Goal: Task Accomplishment & Management: Complete application form

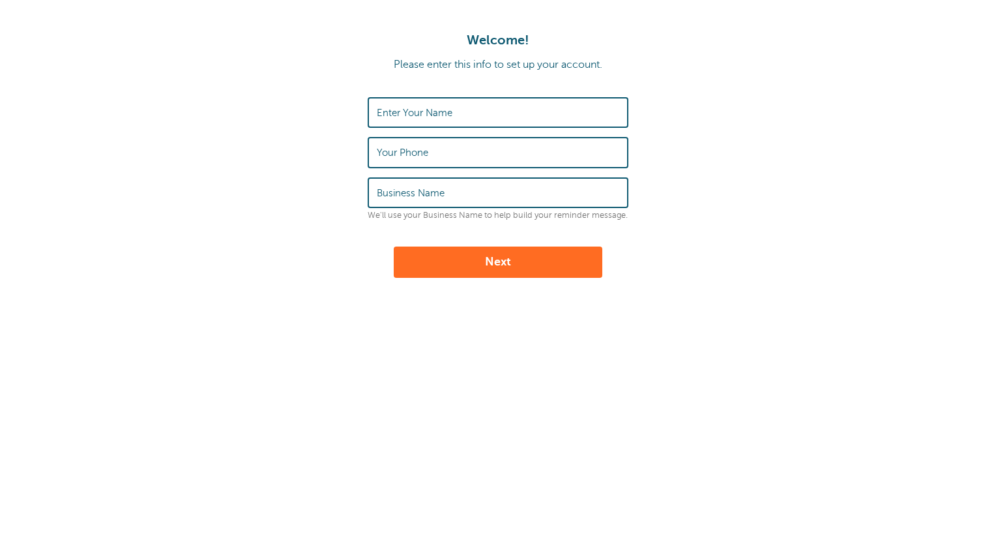
click at [424, 116] on label "Enter Your Name" at bounding box center [415, 113] width 76 height 12
click at [424, 116] on input "Enter Your Name" at bounding box center [498, 112] width 242 height 28
click at [454, 121] on input "Enter Your Name" at bounding box center [498, 112] width 242 height 28
type input "[PERSON_NAME]"
type input "7726782290"
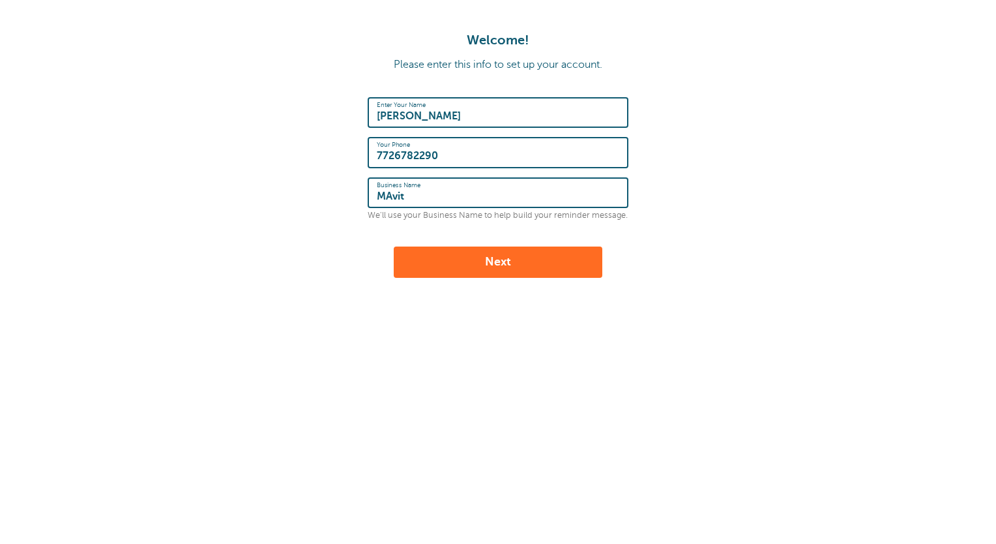
type input "Mavit Stone"
click at [349, 268] on form "Enter Your Name Dustin Boudreau Your Phone 7726782290 Business Name Mavit Stone…" at bounding box center [498, 187] width 970 height 181
click at [499, 264] on button "Next" at bounding box center [498, 261] width 209 height 31
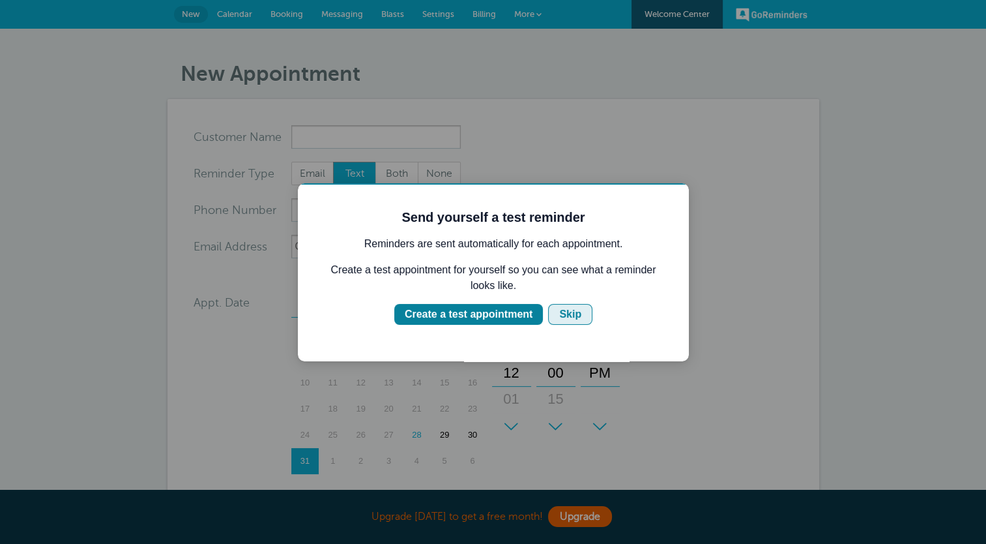
click at [556, 305] on button "Skip" at bounding box center [570, 314] width 44 height 21
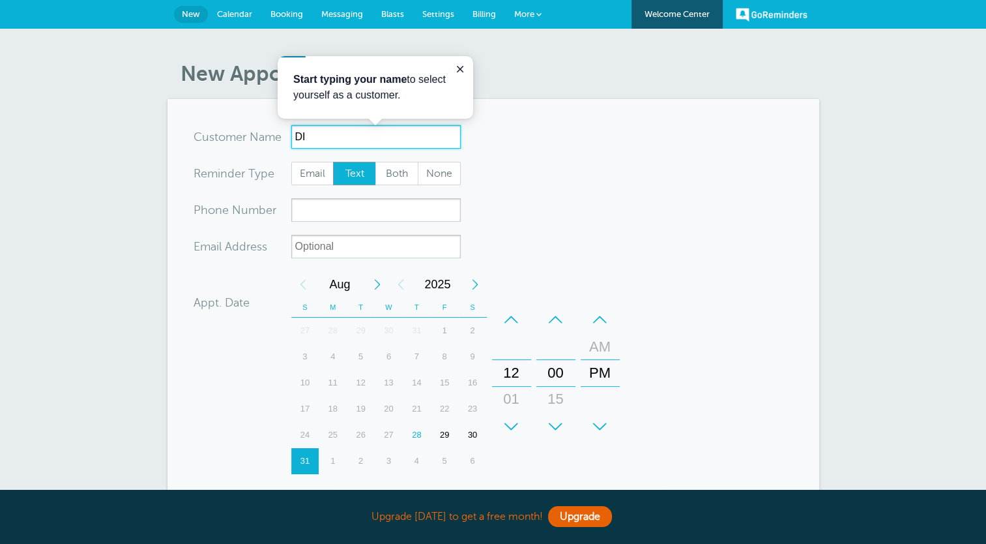
type input "D"
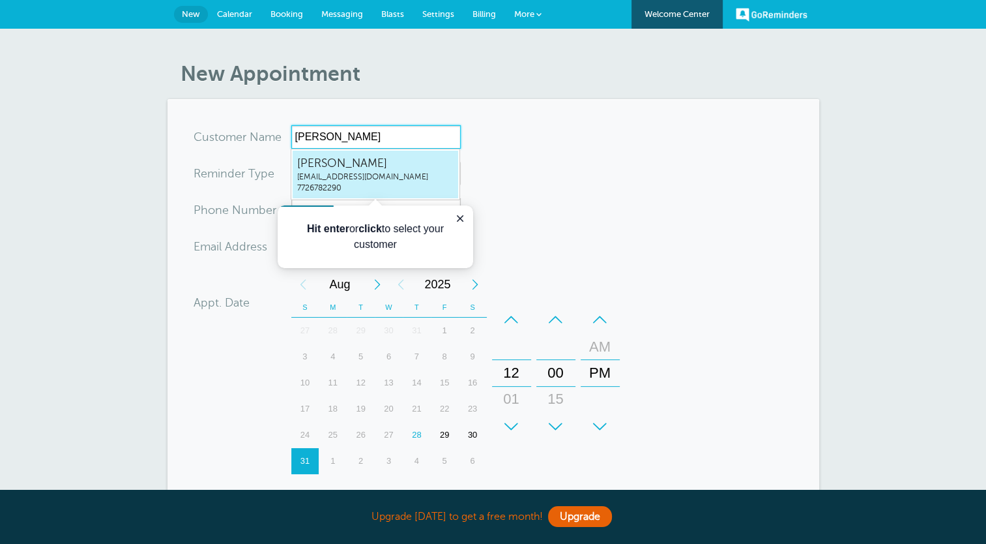
click at [379, 153] on link "Dustin Boudreau adm@mavitstone.com 7726782290" at bounding box center [375, 174] width 167 height 49
type input "DustinBoudreauadm@mavitstone.com7726782290"
type input "[PERSON_NAME]"
type input "7726782290"
type input "[EMAIL_ADDRESS][DOMAIN_NAME]"
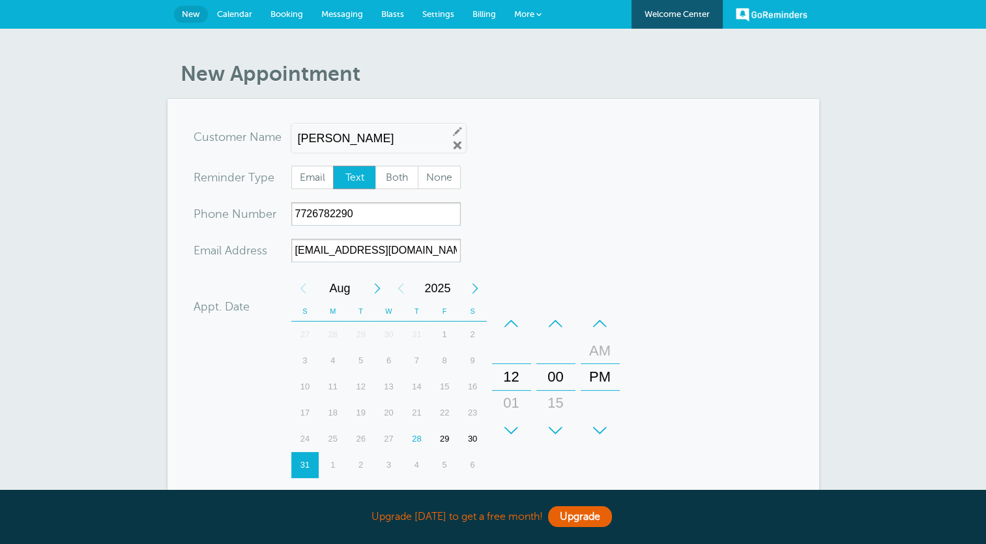
scroll to position [344, 0]
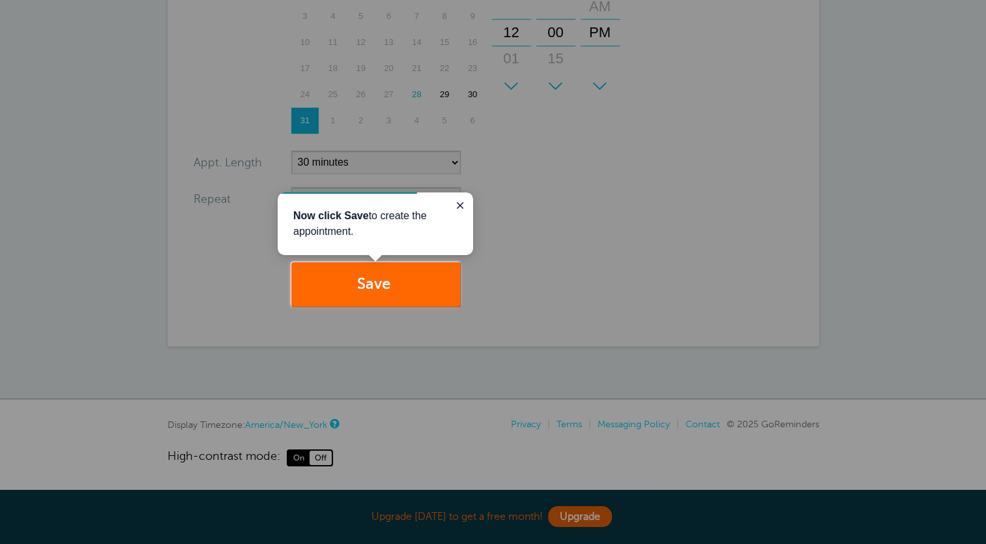
drag, startPoint x: 463, startPoint y: 207, endPoint x: 465, endPoint y: 284, distance: 76.9
click at [463, 207] on icon "Close guide" at bounding box center [460, 205] width 10 height 10
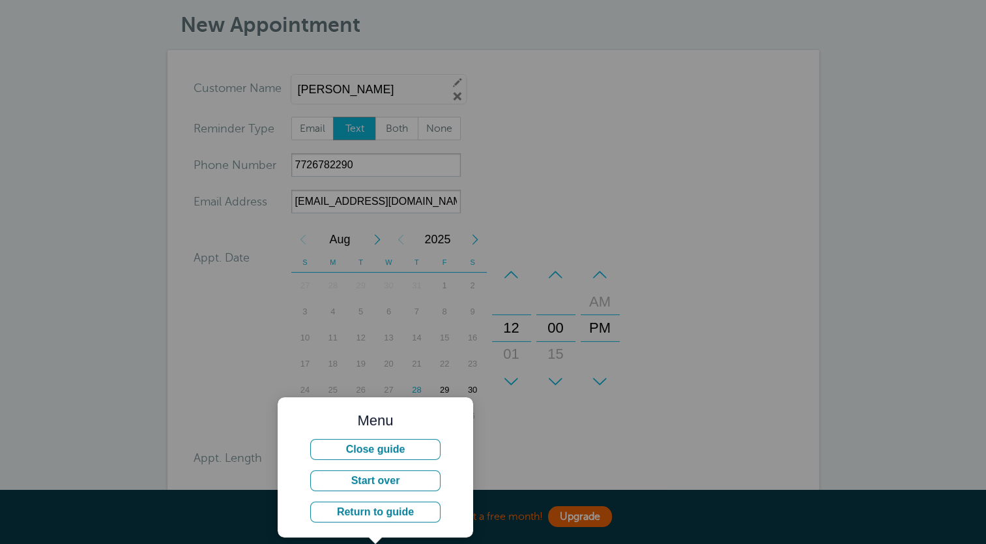
scroll to position [0, 0]
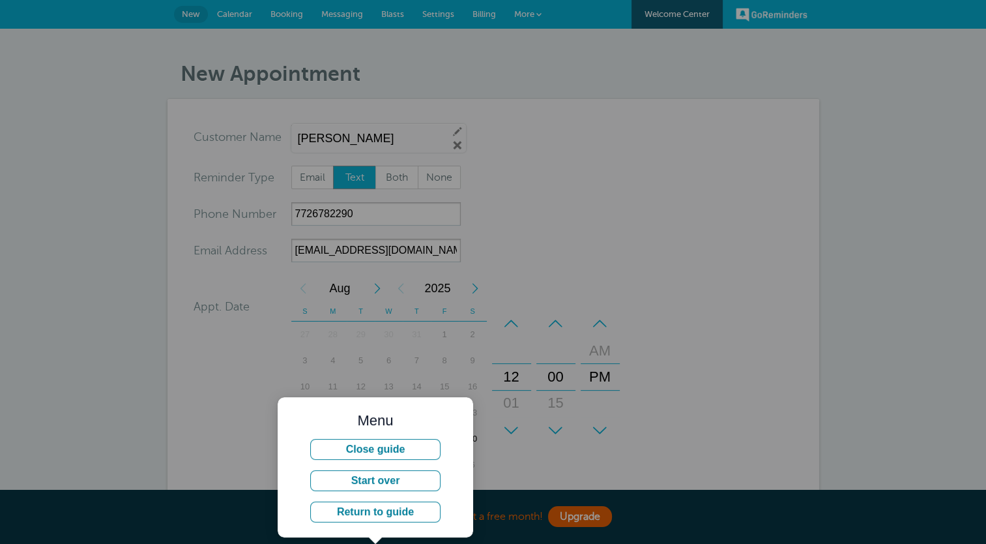
click at [546, 234] on div at bounding box center [723, 325] width 526 height 651
click at [560, 308] on div at bounding box center [723, 325] width 526 height 651
drag, startPoint x: 390, startPoint y: 435, endPoint x: 394, endPoint y: 447, distance: 12.8
click at [392, 438] on div "Menu Close guide Start over Return to guide" at bounding box center [375, 468] width 164 height 110
click at [394, 450] on button "Close guide" at bounding box center [375, 449] width 130 height 21
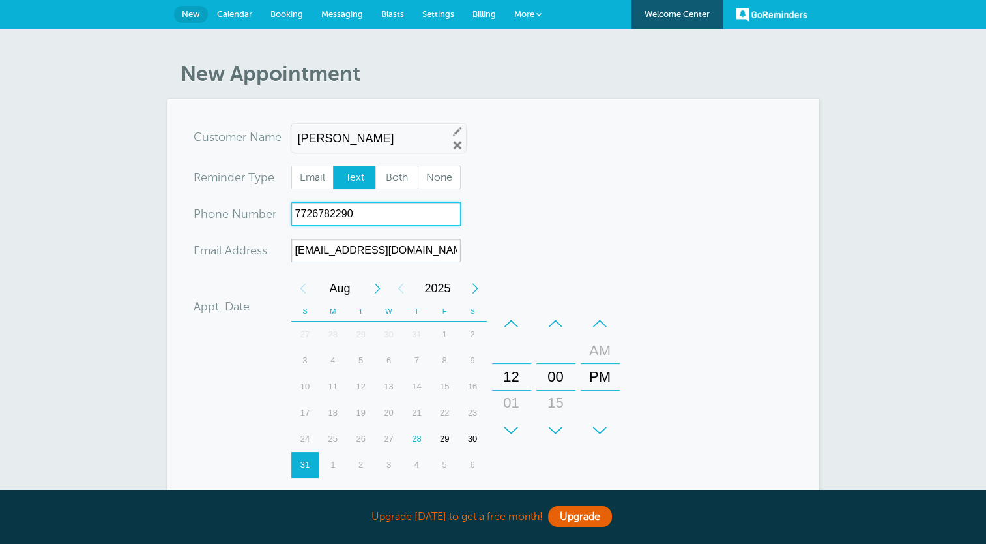
drag, startPoint x: 384, startPoint y: 211, endPoint x: 138, endPoint y: 222, distance: 246.7
click at [138, 222] on div "New Appointment You are creating a new customer. To use an existing customer se…" at bounding box center [493, 386] width 986 height 714
type input "7726072629"
click at [713, 229] on form "You are creating a new customer. To use an existing customer select one from th…" at bounding box center [494, 394] width 600 height 538
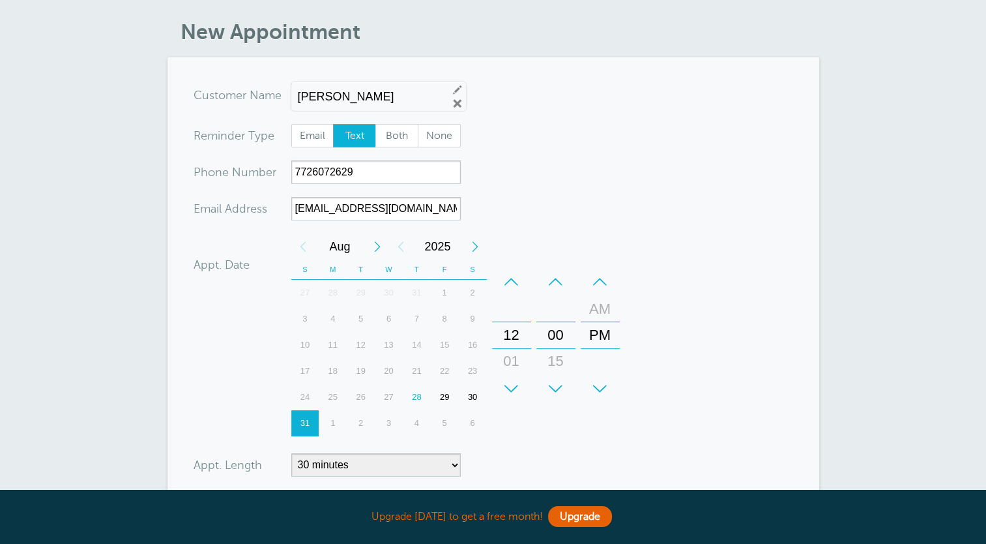
scroll to position [65, 0]
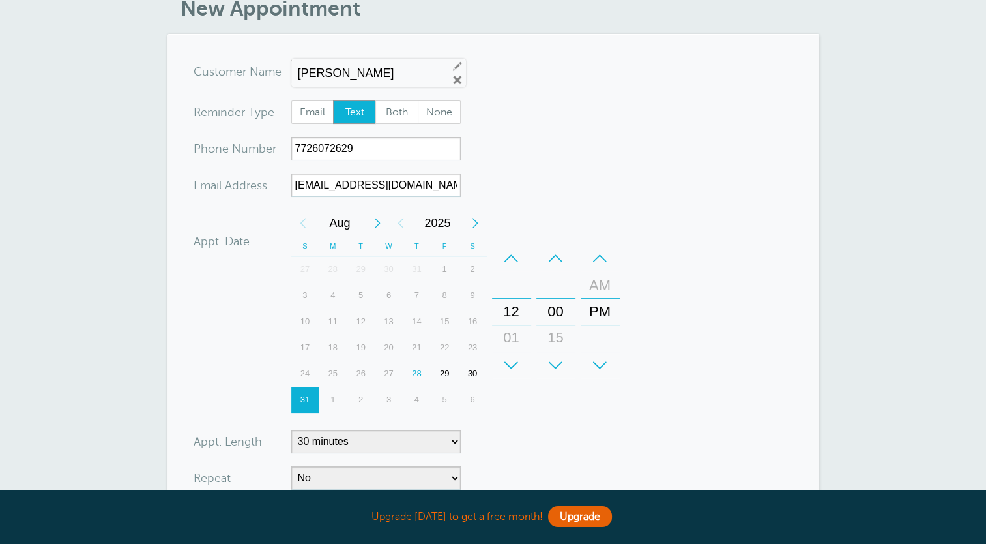
click at [417, 375] on div "28" at bounding box center [417, 373] width 28 height 26
click at [602, 259] on div "–" at bounding box center [600, 258] width 39 height 26
click at [513, 369] on div "+" at bounding box center [511, 365] width 39 height 26
click at [514, 370] on div "+" at bounding box center [511, 365] width 39 height 26
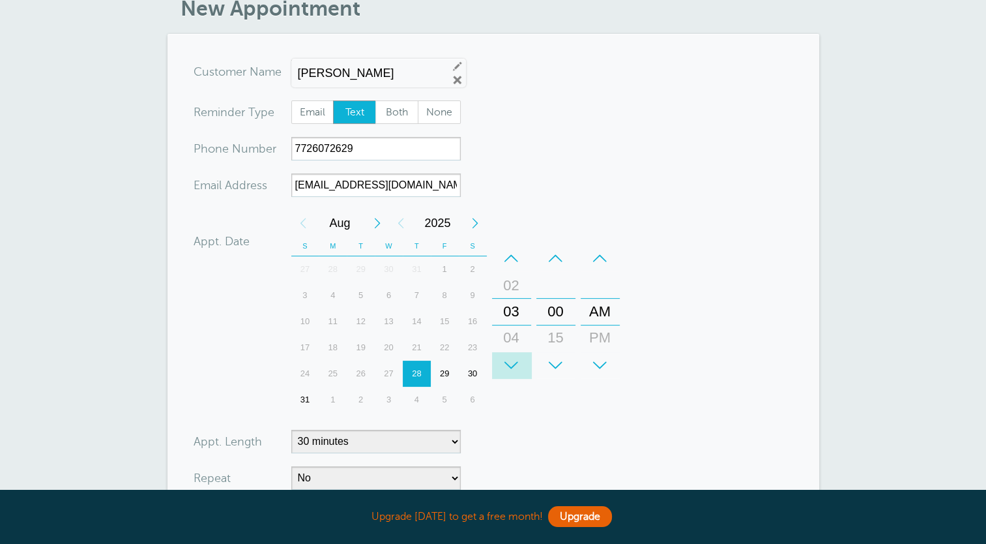
click at [515, 371] on div "+" at bounding box center [511, 365] width 39 height 26
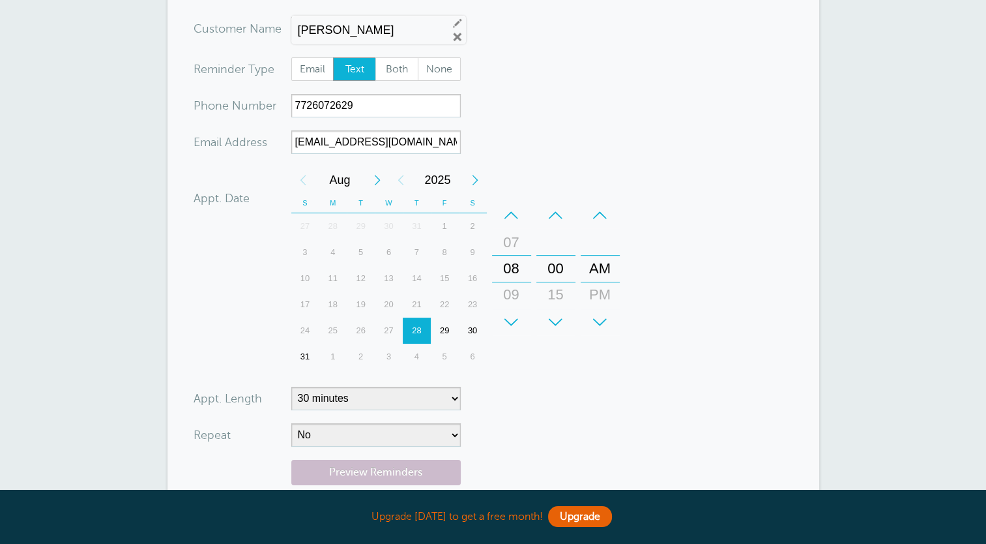
scroll to position [261, 0]
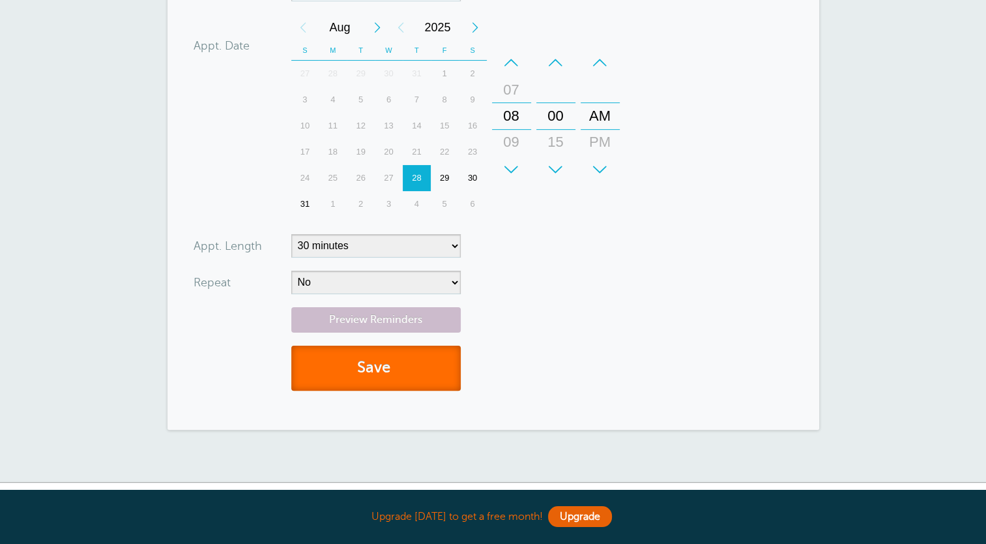
click at [381, 369] on button "Save" at bounding box center [375, 367] width 169 height 45
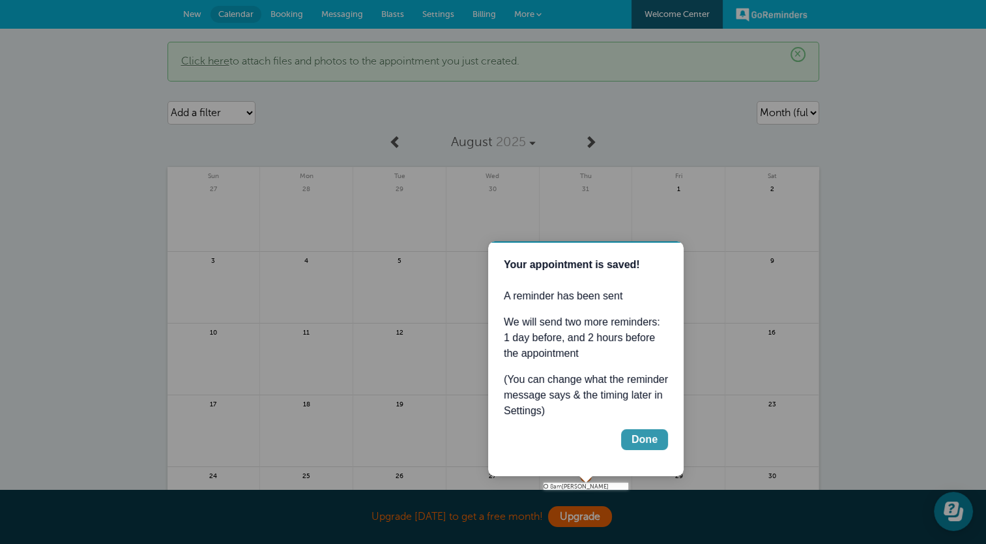
click at [660, 443] on button "Done" at bounding box center [644, 439] width 47 height 21
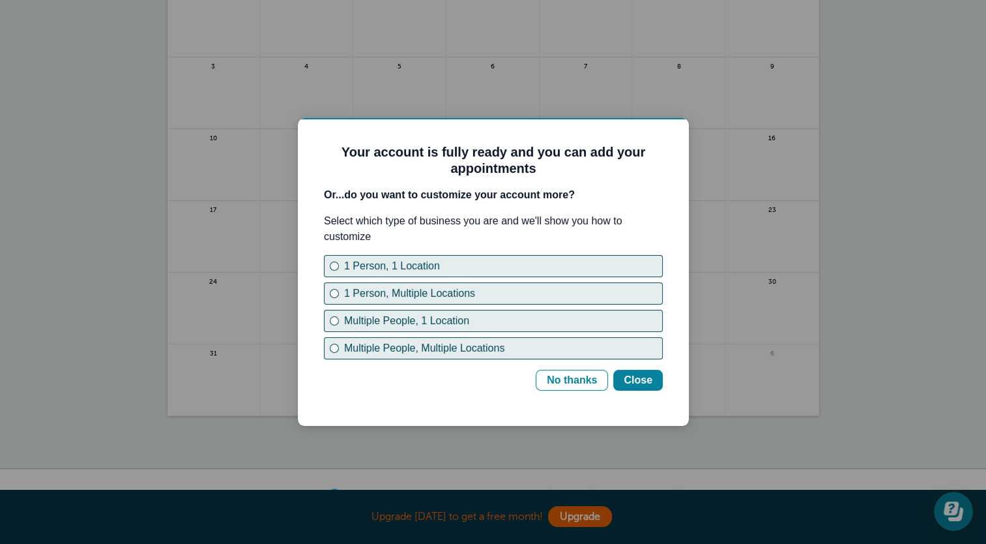
scroll to position [196, 0]
click at [581, 383] on div "No thanks" at bounding box center [572, 380] width 50 height 16
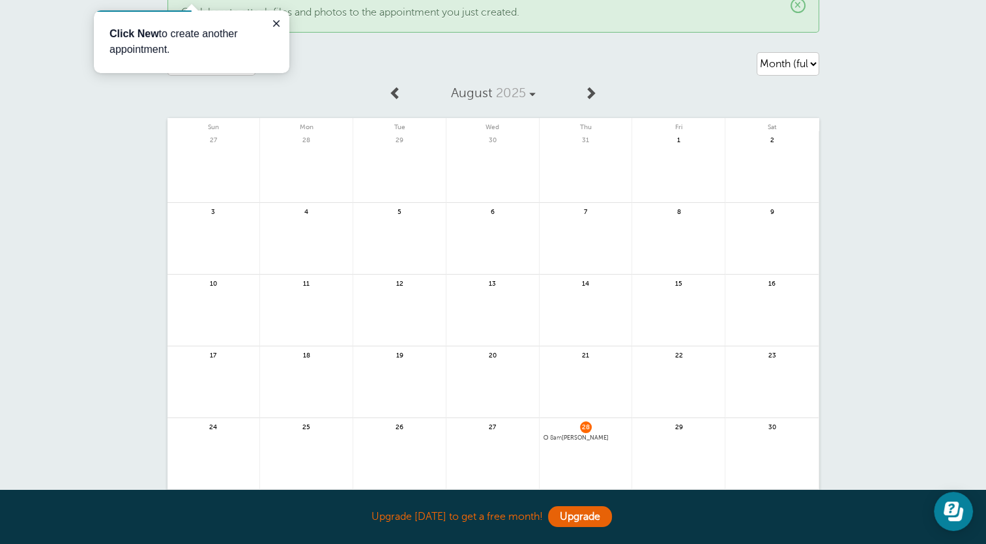
scroll to position [0, 0]
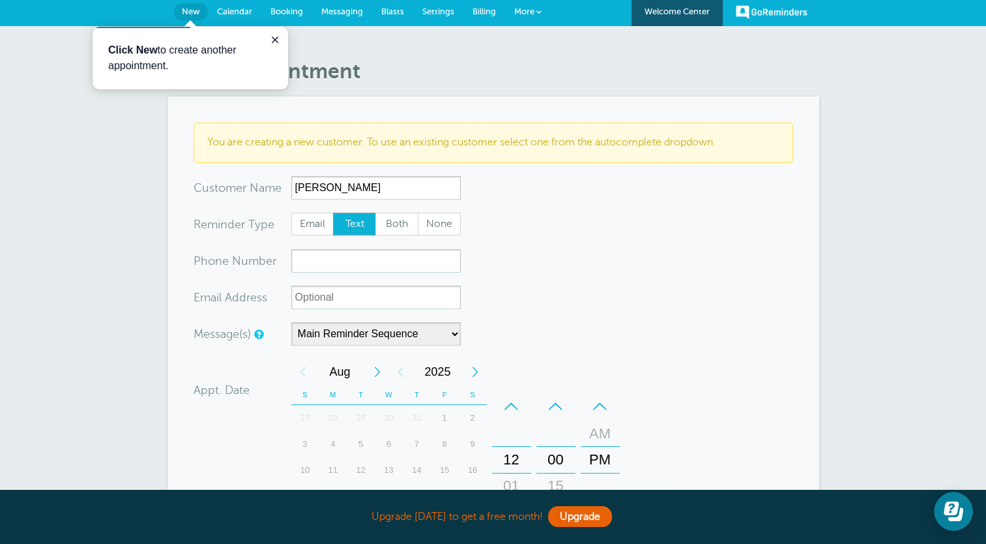
type input "[PERSON_NAME]"
type input "7723530357"
click at [611, 299] on form "You are creating a new customer. To use an existing customer select one from th…" at bounding box center [494, 435] width 600 height 624
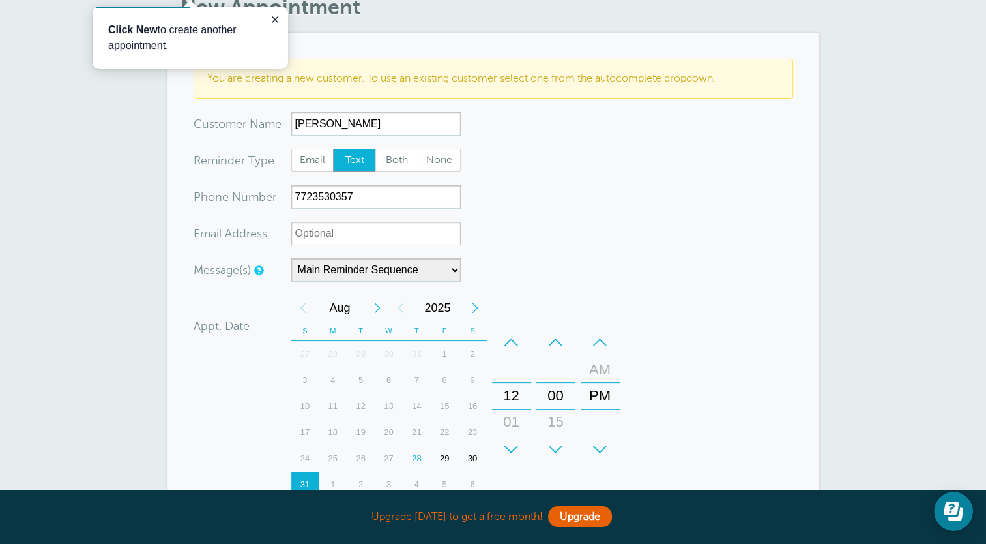
scroll to position [133, 0]
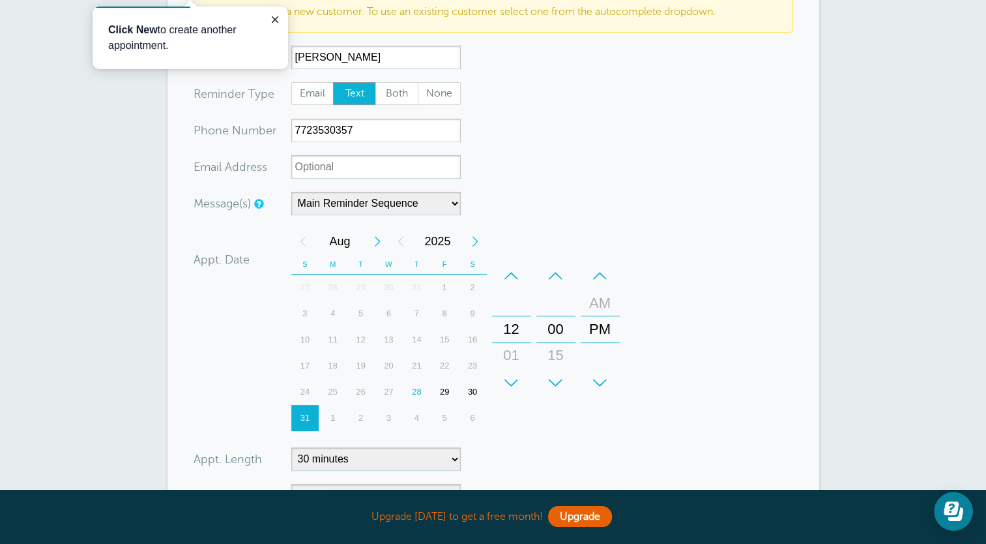
click at [422, 391] on div "28" at bounding box center [417, 392] width 28 height 26
click at [514, 382] on div "+" at bounding box center [511, 383] width 39 height 26
click at [513, 382] on div "+" at bounding box center [511, 383] width 39 height 26
click at [511, 383] on div "+" at bounding box center [511, 383] width 39 height 26
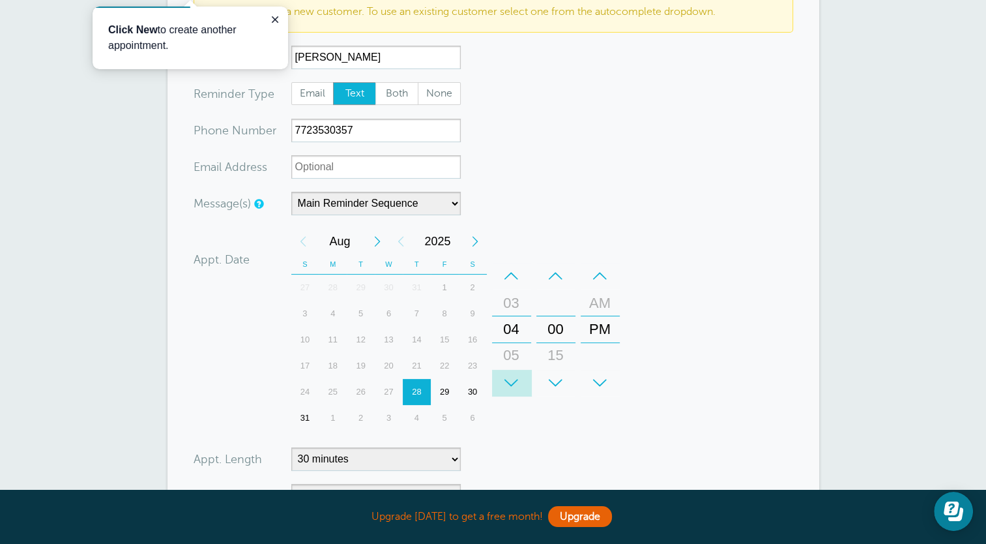
click at [511, 383] on div "+" at bounding box center [511, 383] width 39 height 26
click at [600, 273] on div "–" at bounding box center [600, 276] width 39 height 26
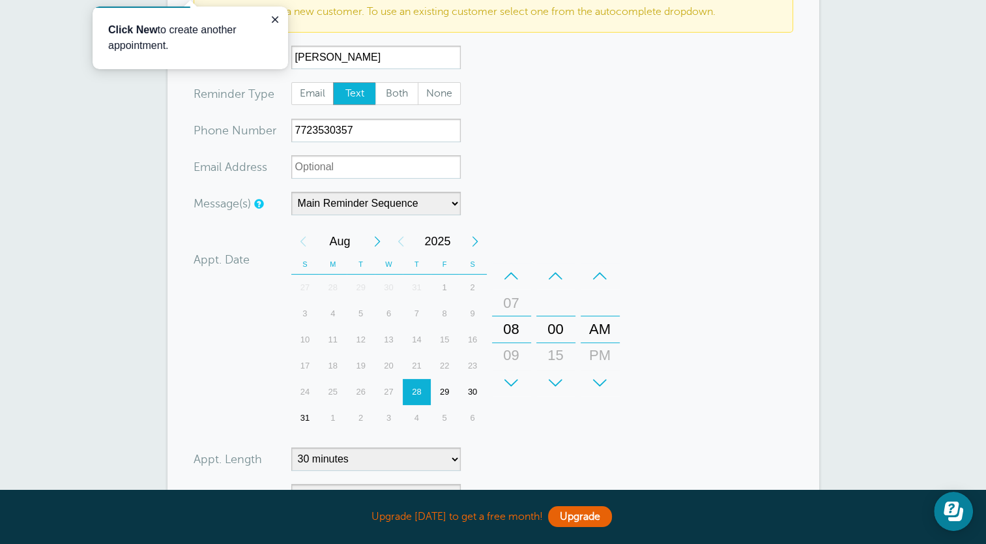
drag, startPoint x: 580, startPoint y: 211, endPoint x: 431, endPoint y: 220, distance: 149.6
click at [580, 211] on div "Message(s) Main Reminder Sequence Custom Message Start with First Reminder Seco…" at bounding box center [406, 203] width 424 height 23
click at [410, 202] on select "Main Reminder Sequence" at bounding box center [375, 203] width 169 height 23
click at [711, 176] on form "You are creating a new customer. To use an existing customer select one from th…" at bounding box center [494, 304] width 600 height 624
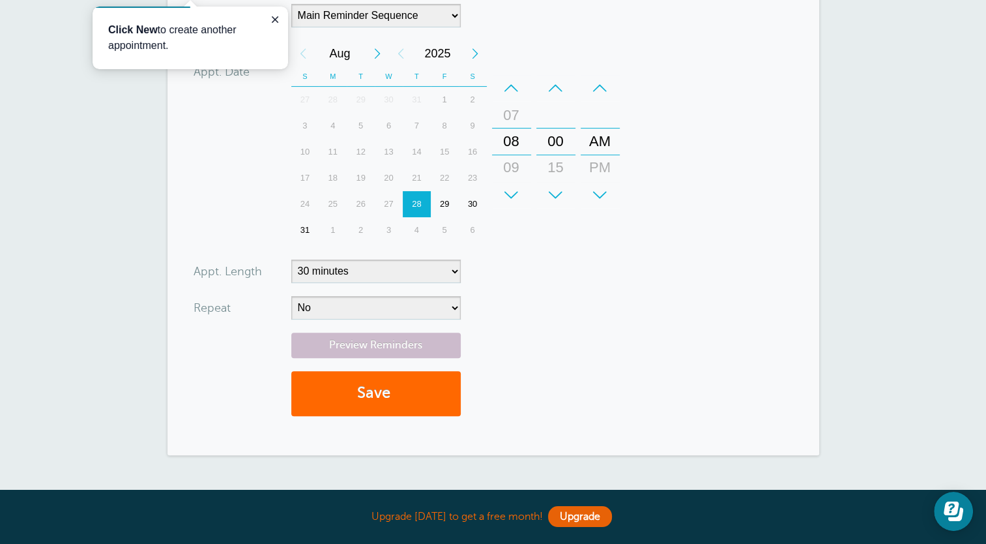
scroll to position [329, 0]
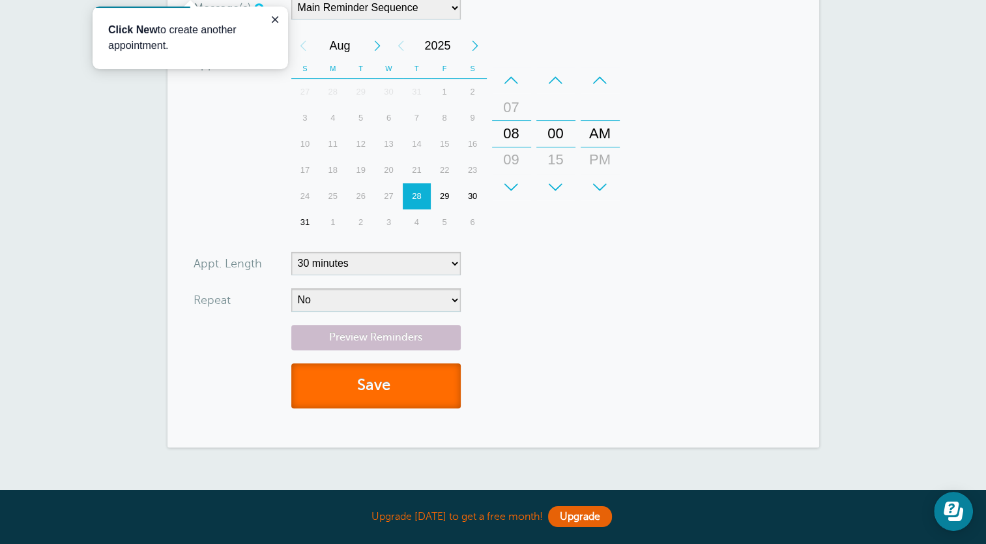
click at [394, 392] on span "submit" at bounding box center [392, 385] width 4 height 18
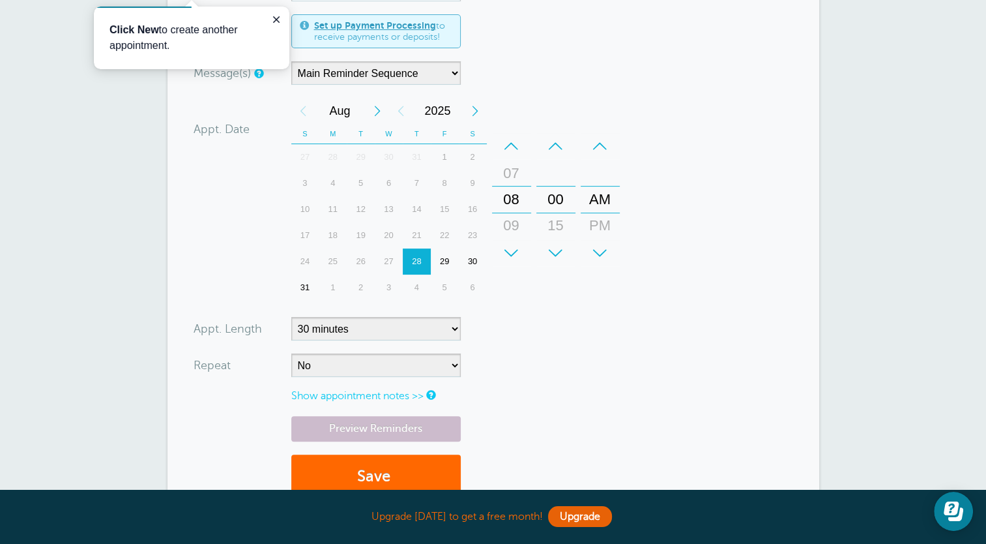
scroll to position [232, 0]
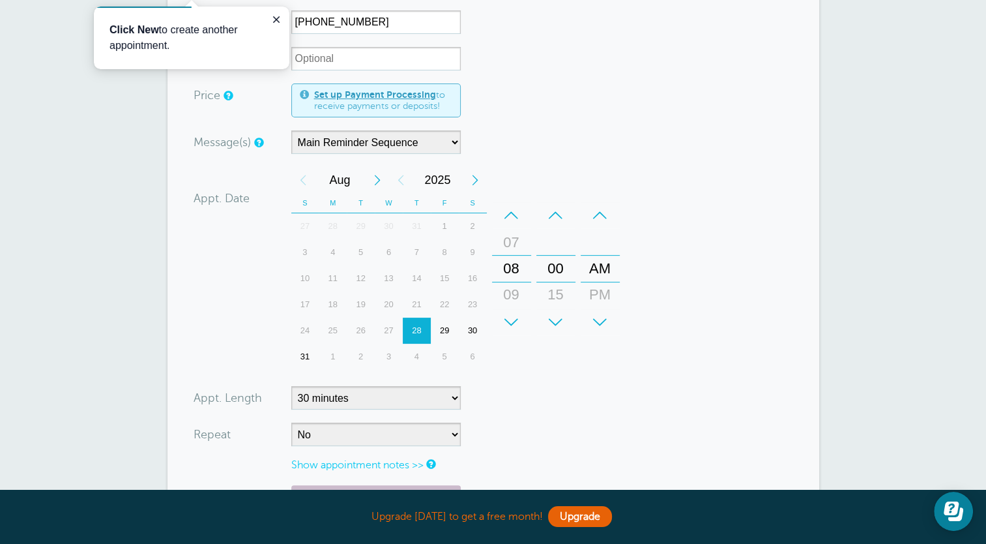
click at [559, 322] on div "+" at bounding box center [555, 322] width 39 height 26
click at [563, 323] on div "+" at bounding box center [555, 322] width 39 height 26
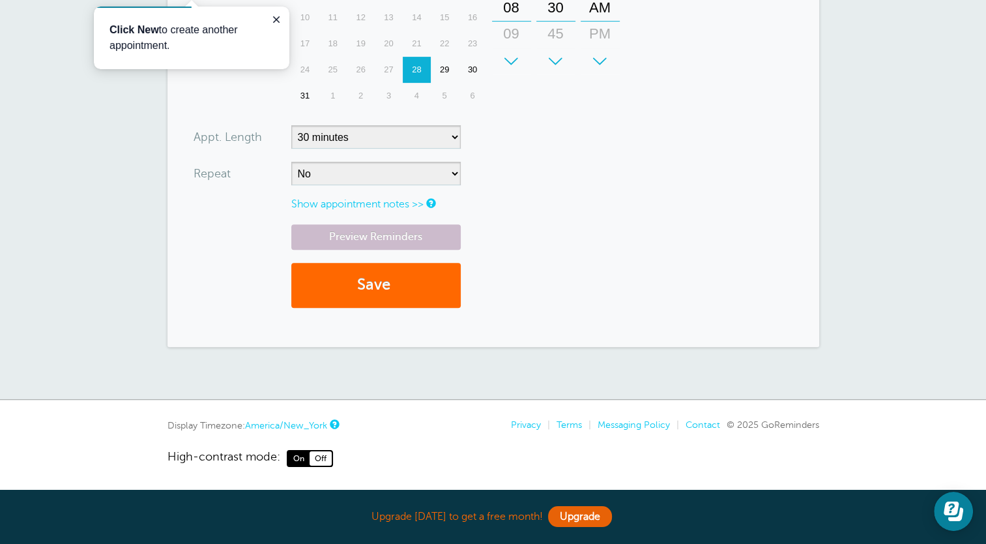
click at [373, 203] on link "Show appointment notes >>" at bounding box center [357, 204] width 132 height 12
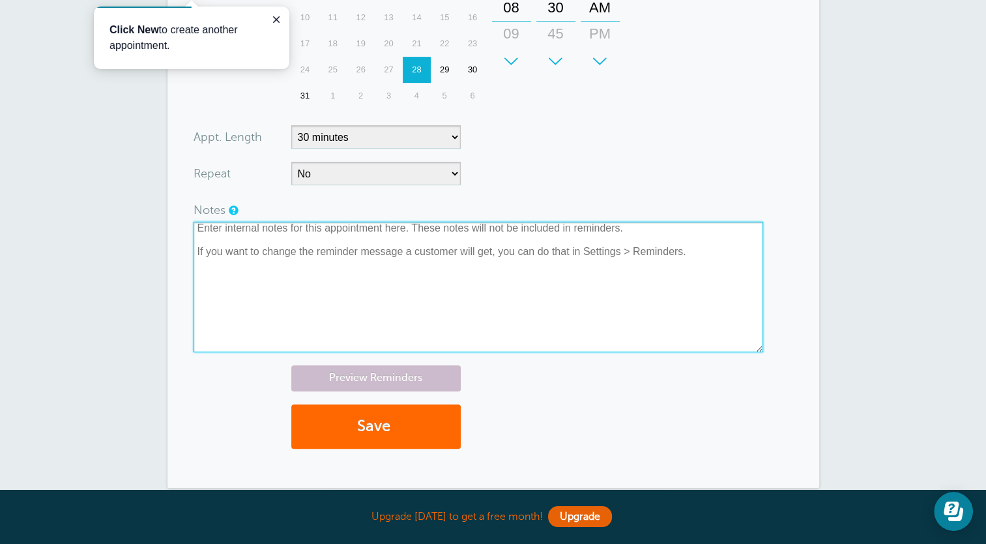
click at [360, 265] on textarea at bounding box center [479, 287] width 570 height 130
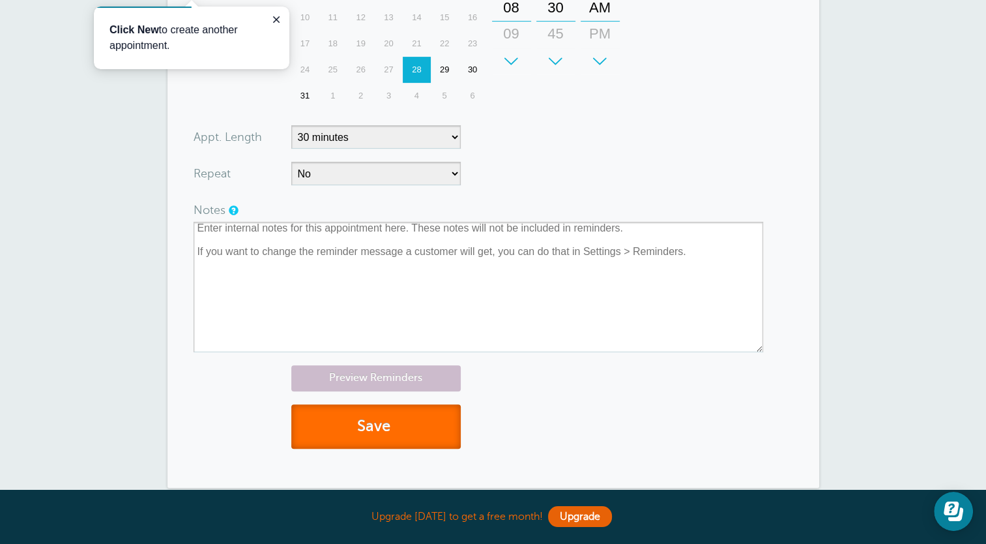
click at [372, 416] on button "Save" at bounding box center [375, 426] width 169 height 45
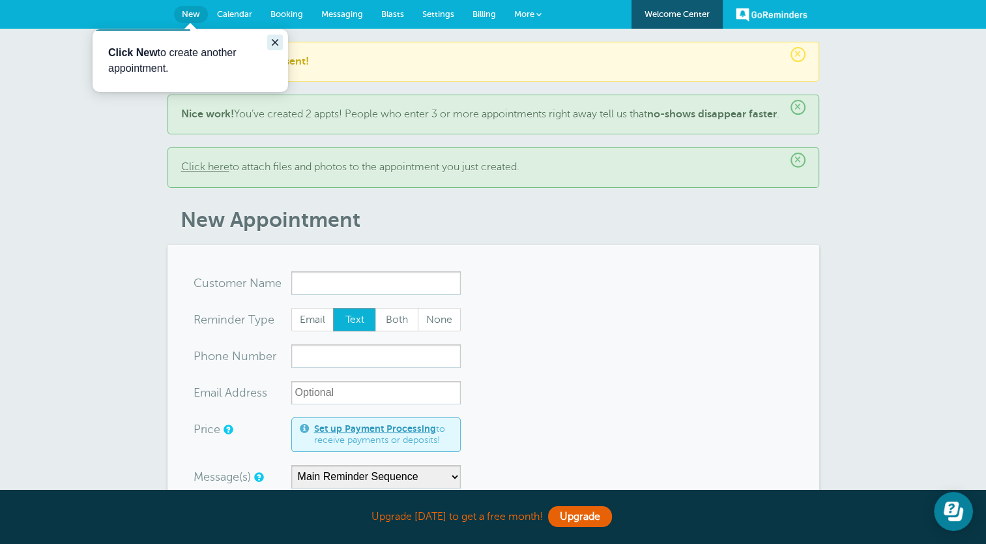
click at [276, 38] on icon "Close guide" at bounding box center [275, 42] width 10 height 10
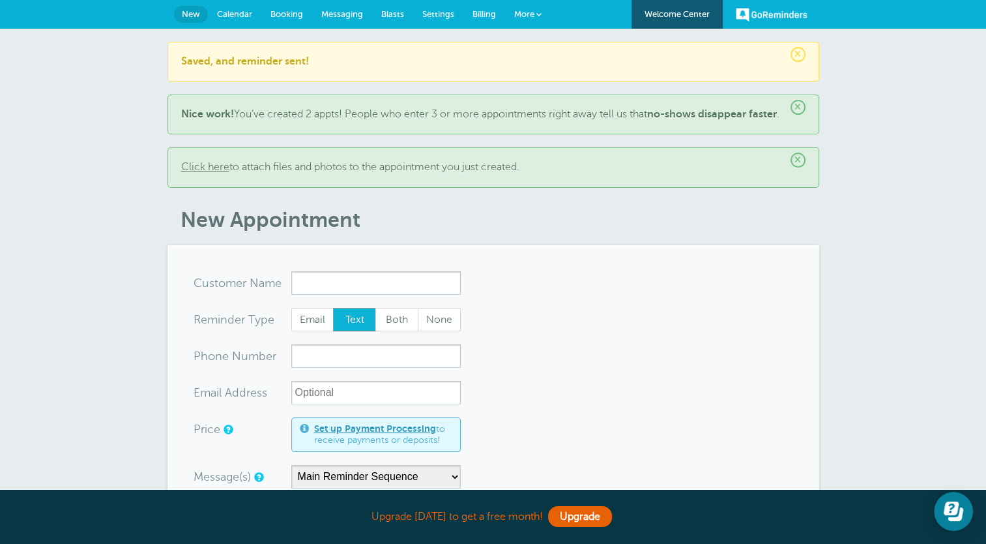
drag, startPoint x: 546, startPoint y: 35, endPoint x: 539, endPoint y: 23, distance: 13.8
click at [546, 35] on div "× Saved, and reminder sent! × Nice work! You’ve created 2 appts! People who ent…" at bounding box center [493, 511] width 986 height 965
drag, startPoint x: 539, startPoint y: 15, endPoint x: 900, endPoint y: 140, distance: 382.0
click at [900, 140] on div "× Saved, and reminder sent! × Nice work! You’ve created 2 appts! People who ent…" at bounding box center [493, 511] width 986 height 965
click at [531, 13] on span "More" at bounding box center [524, 14] width 20 height 10
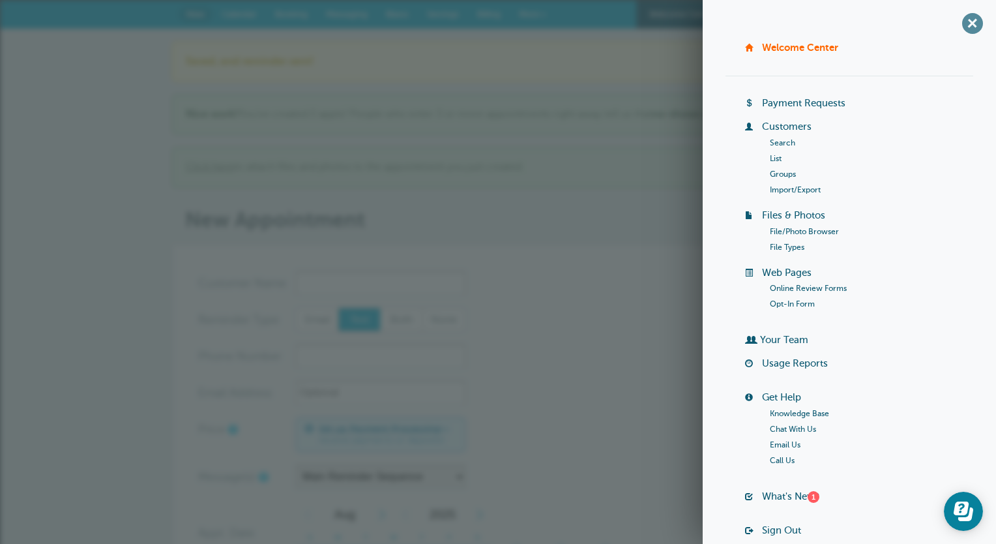
click at [958, 22] on span "+" at bounding box center [972, 22] width 29 height 29
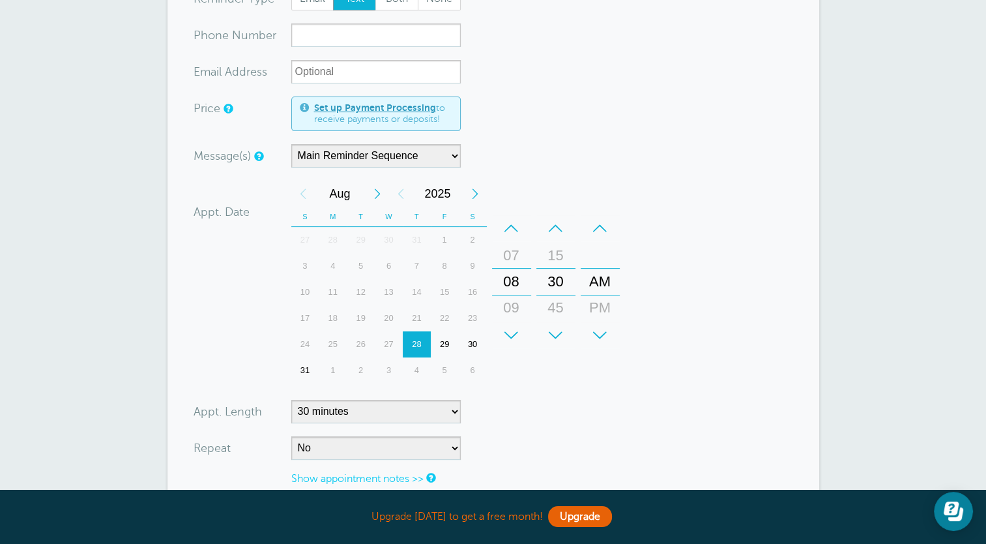
scroll to position [196, 0]
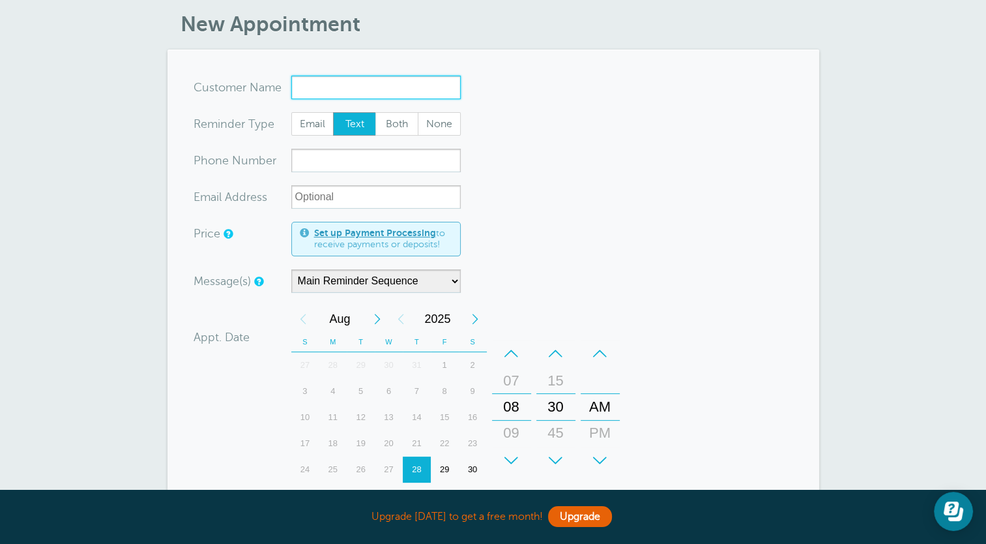
click at [342, 96] on input "x-no-autofill" at bounding box center [375, 87] width 169 height 23
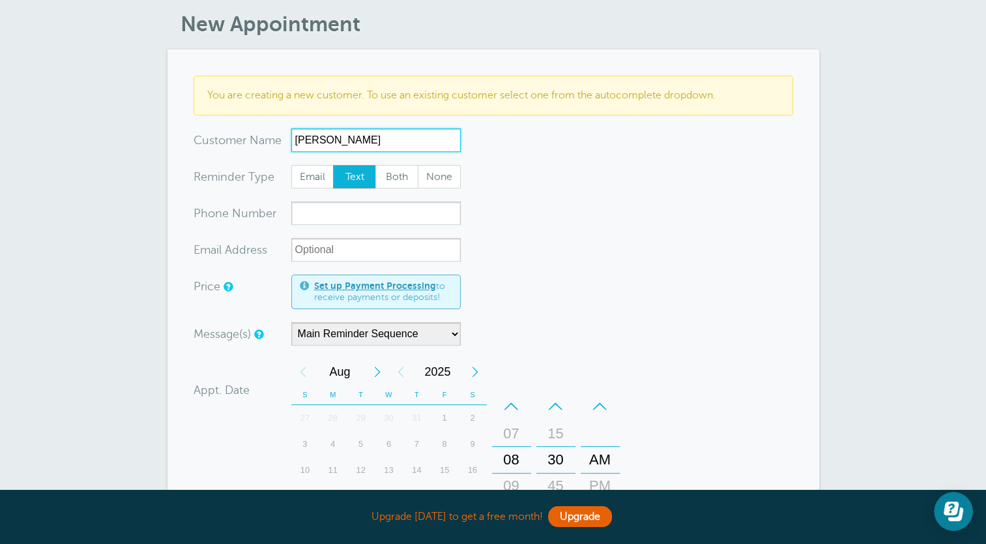
type input "[PERSON_NAME]"
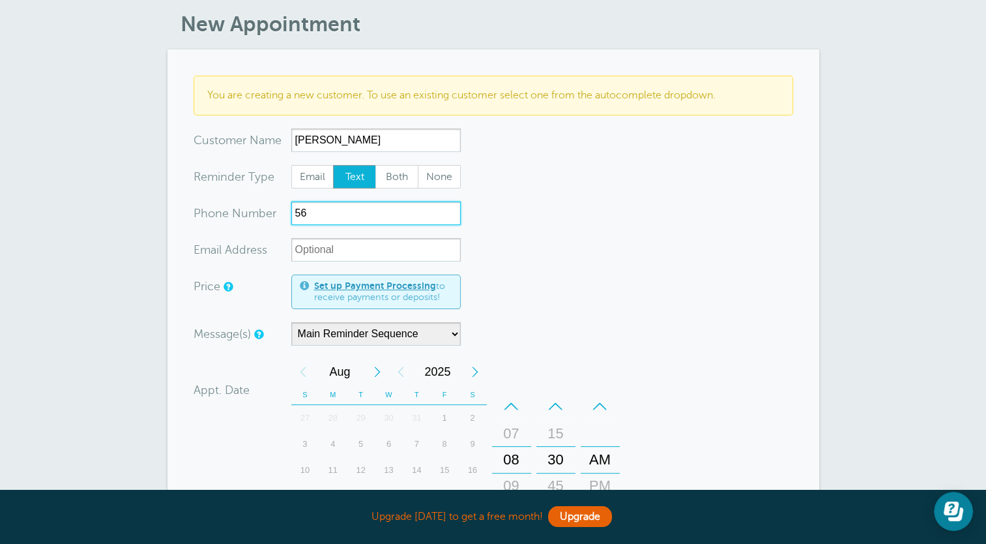
type input "5"
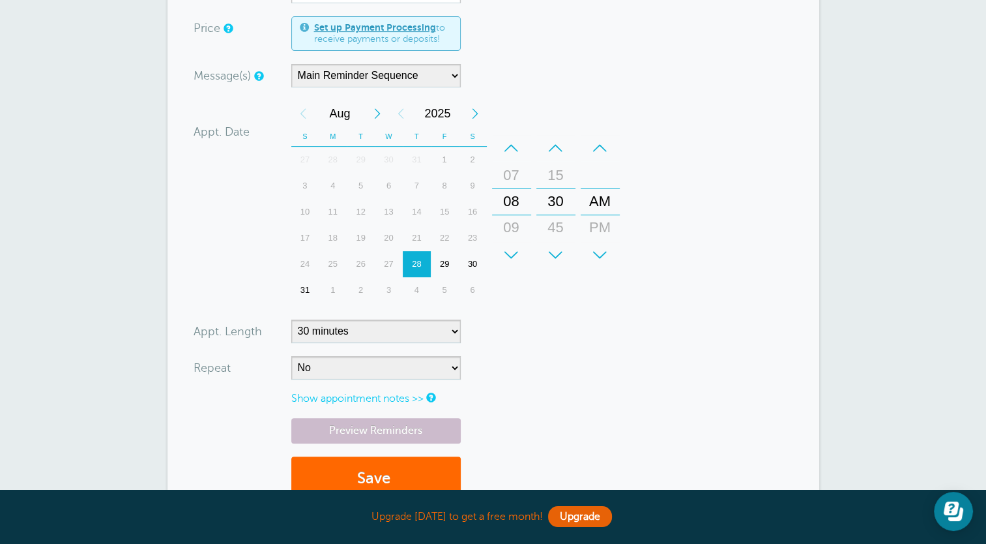
scroll to position [456, 0]
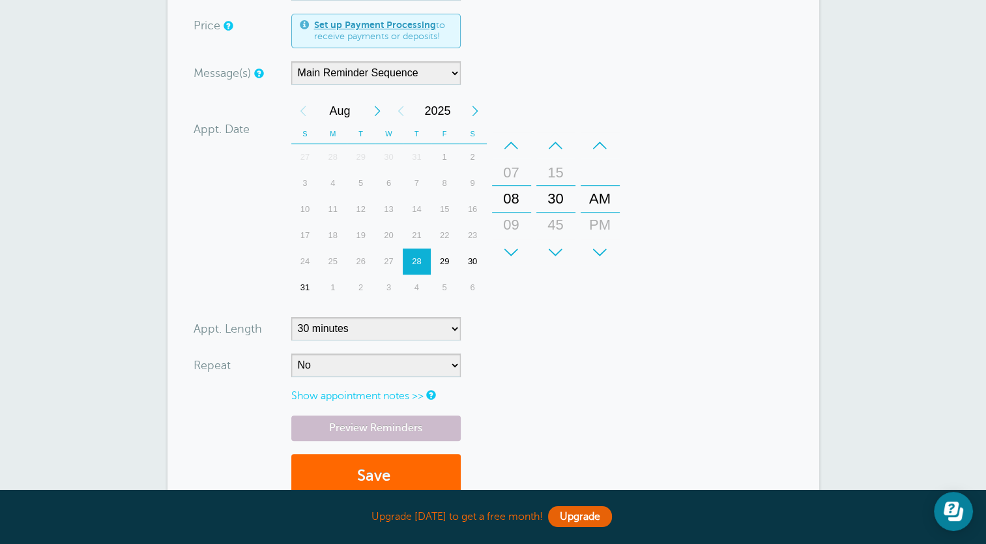
type input "5617880363"
click at [631, 376] on form "You are creating a new customer. To use an existing customer select one from th…" at bounding box center [494, 163] width 600 height 697
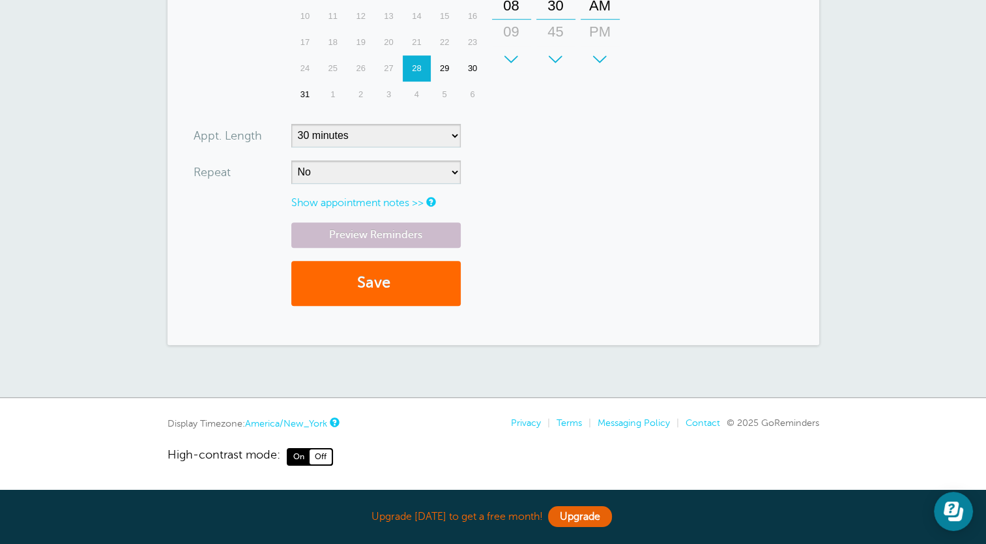
scroll to position [652, 0]
click at [371, 306] on button "Save" at bounding box center [375, 283] width 169 height 45
